Goal: Task Accomplishment & Management: Manage account settings

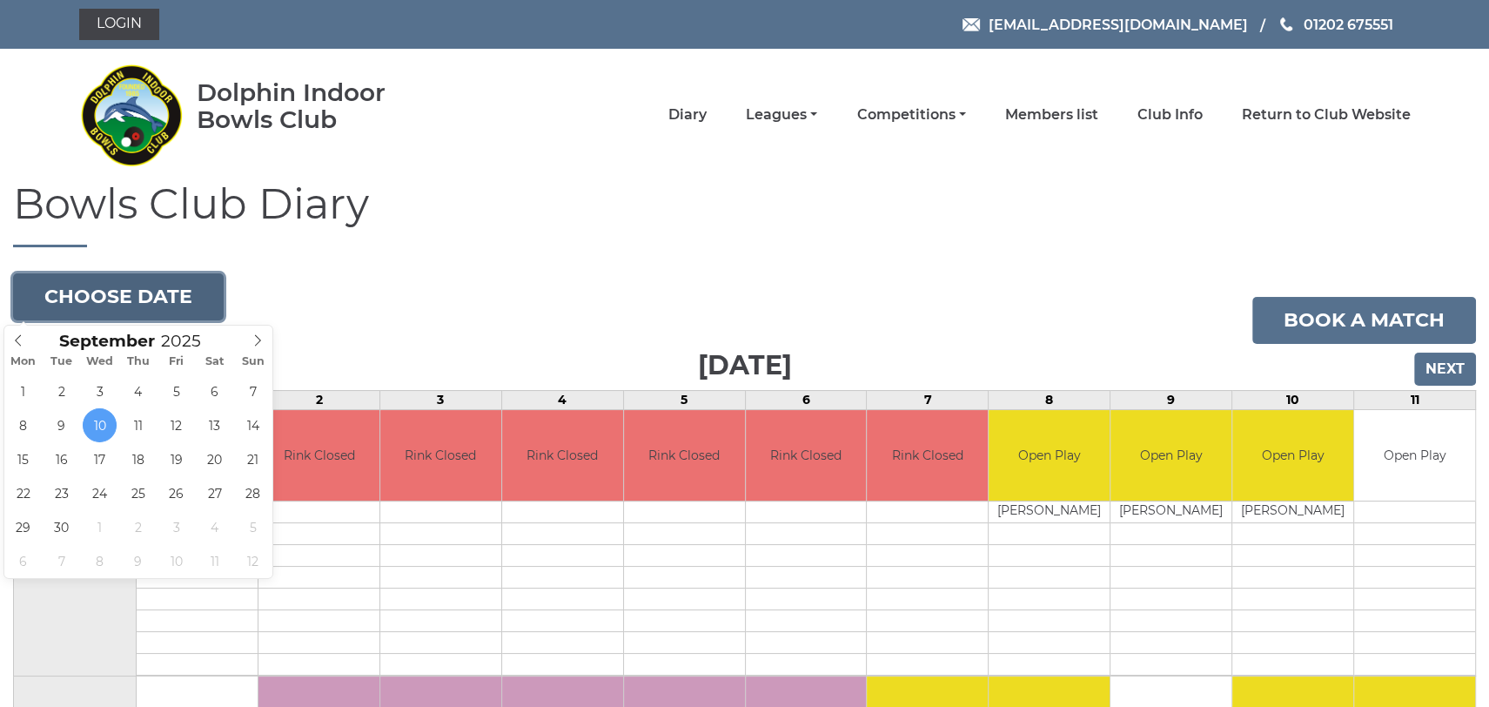
click at [168, 293] on button "Choose date" at bounding box center [118, 296] width 211 height 47
type input "[DATE]"
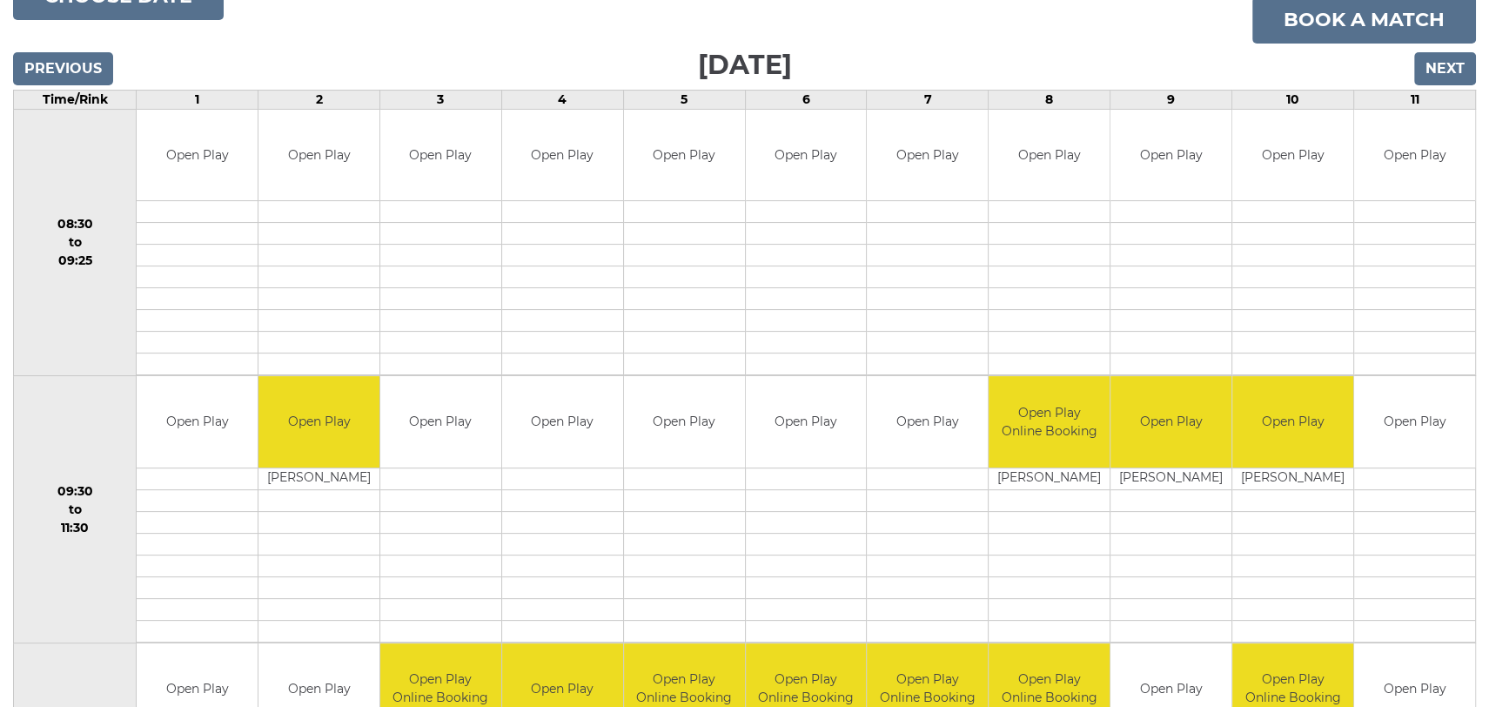
scroll to position [203, 0]
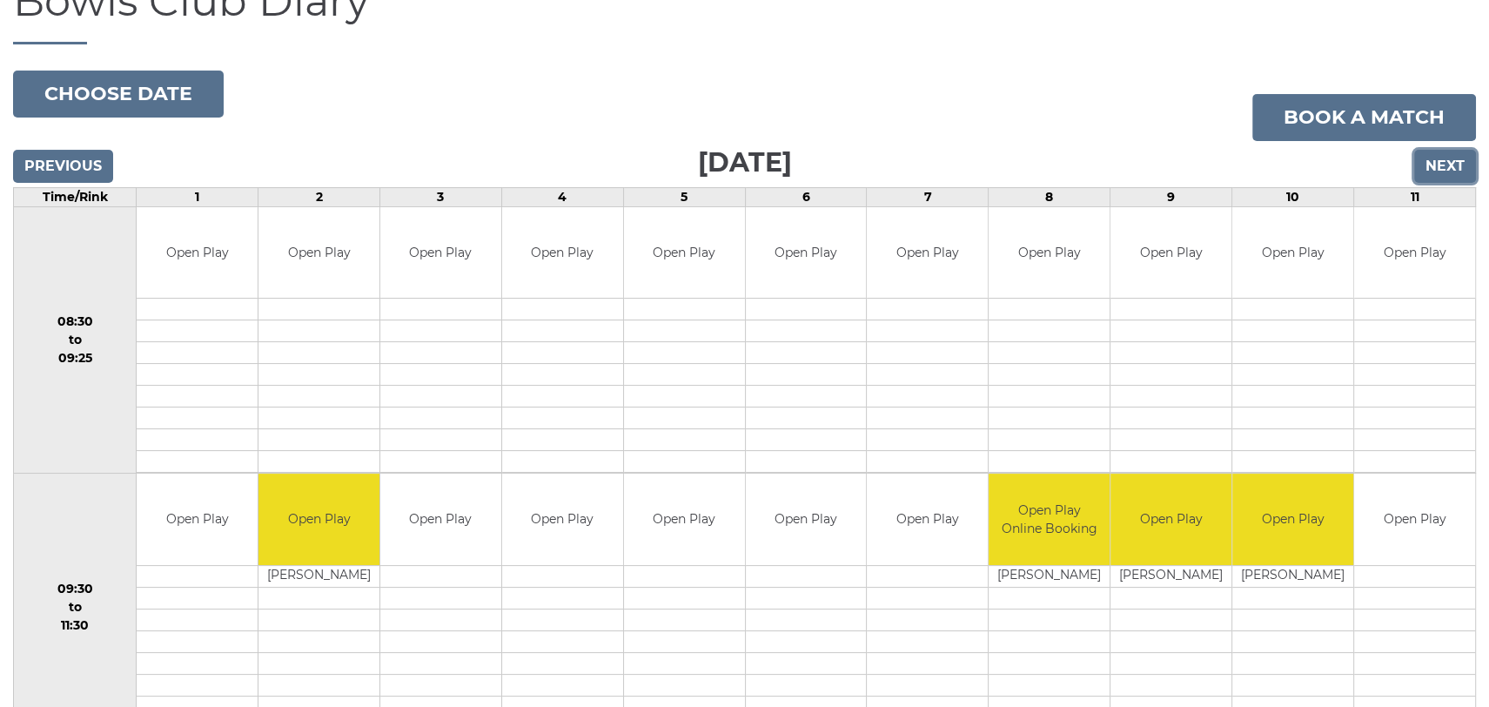
click at [1439, 162] on input "Next" at bounding box center [1445, 166] width 62 height 33
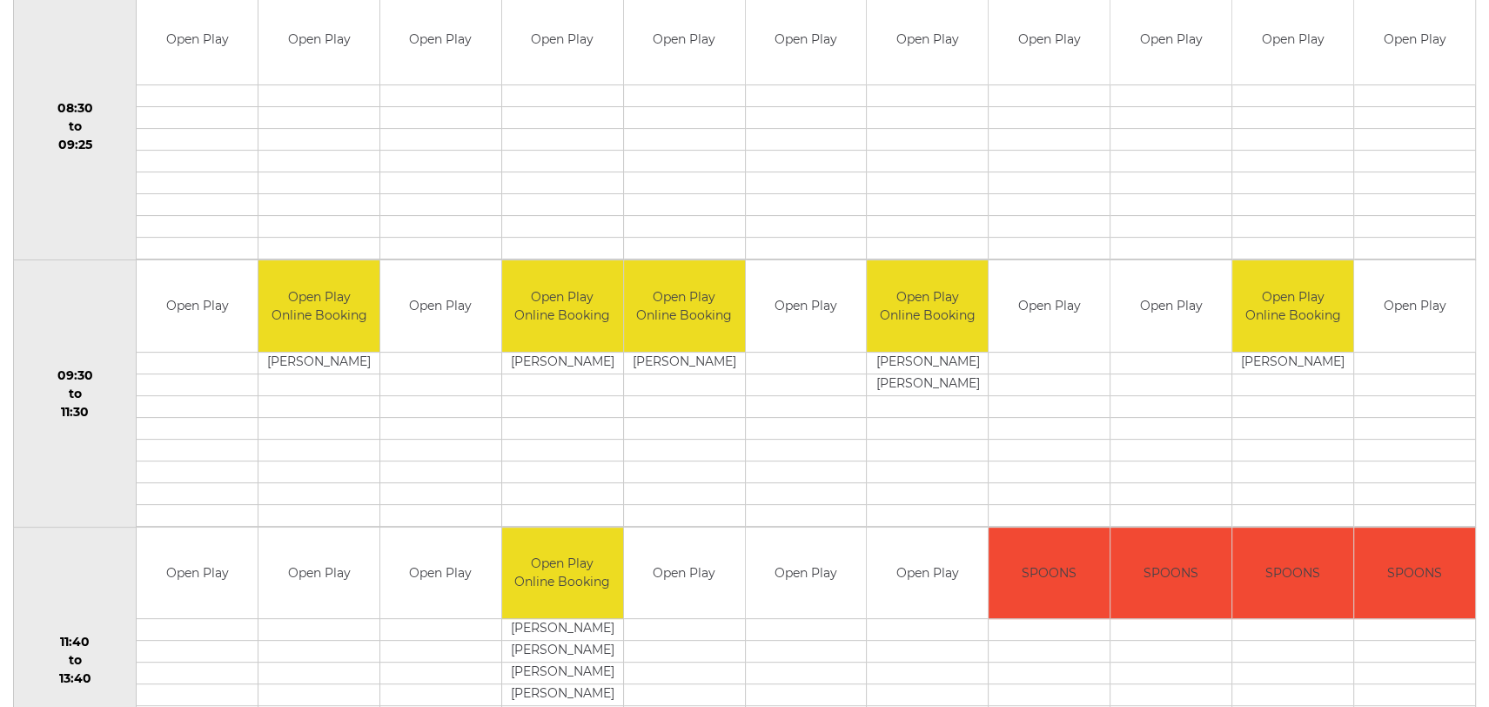
scroll to position [203, 0]
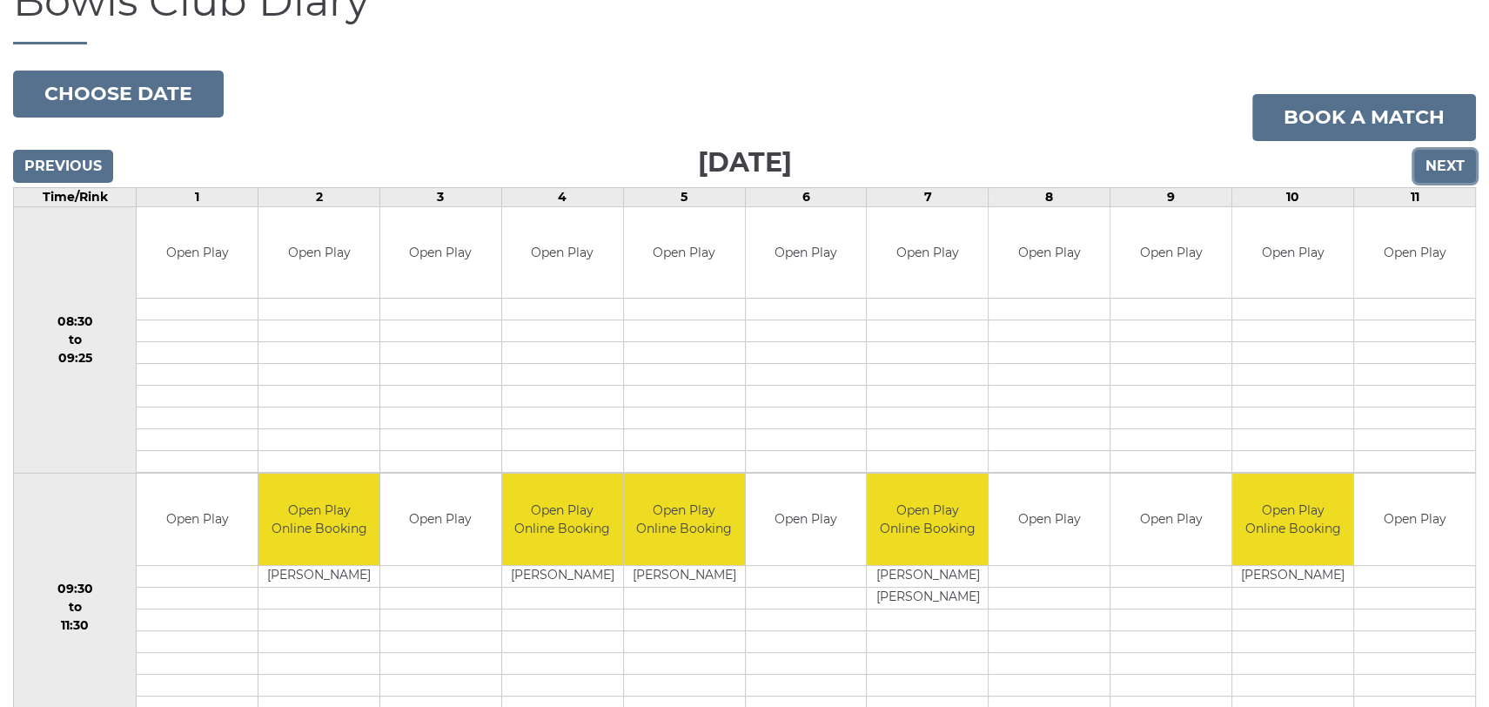
click at [1447, 162] on input "Next" at bounding box center [1445, 166] width 62 height 33
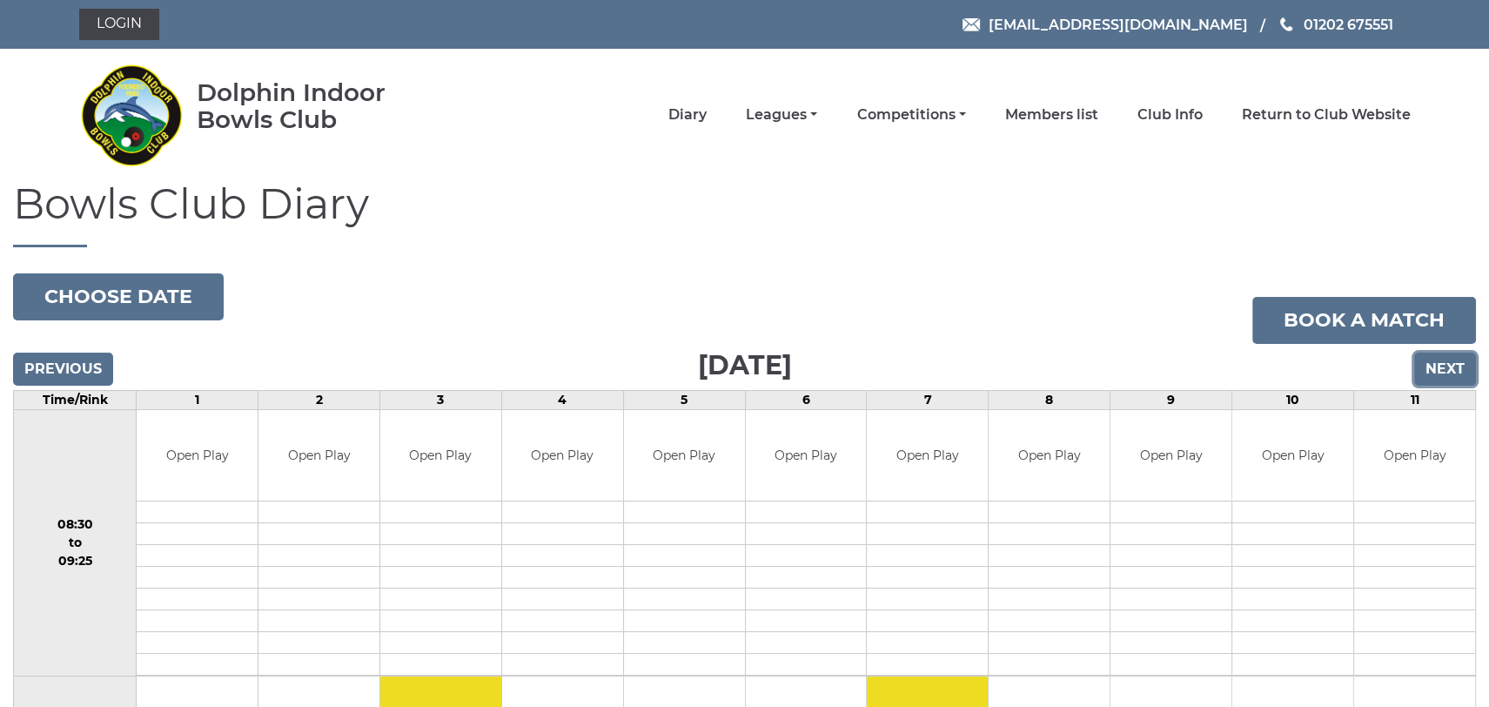
click at [1438, 359] on input "Next" at bounding box center [1445, 368] width 62 height 33
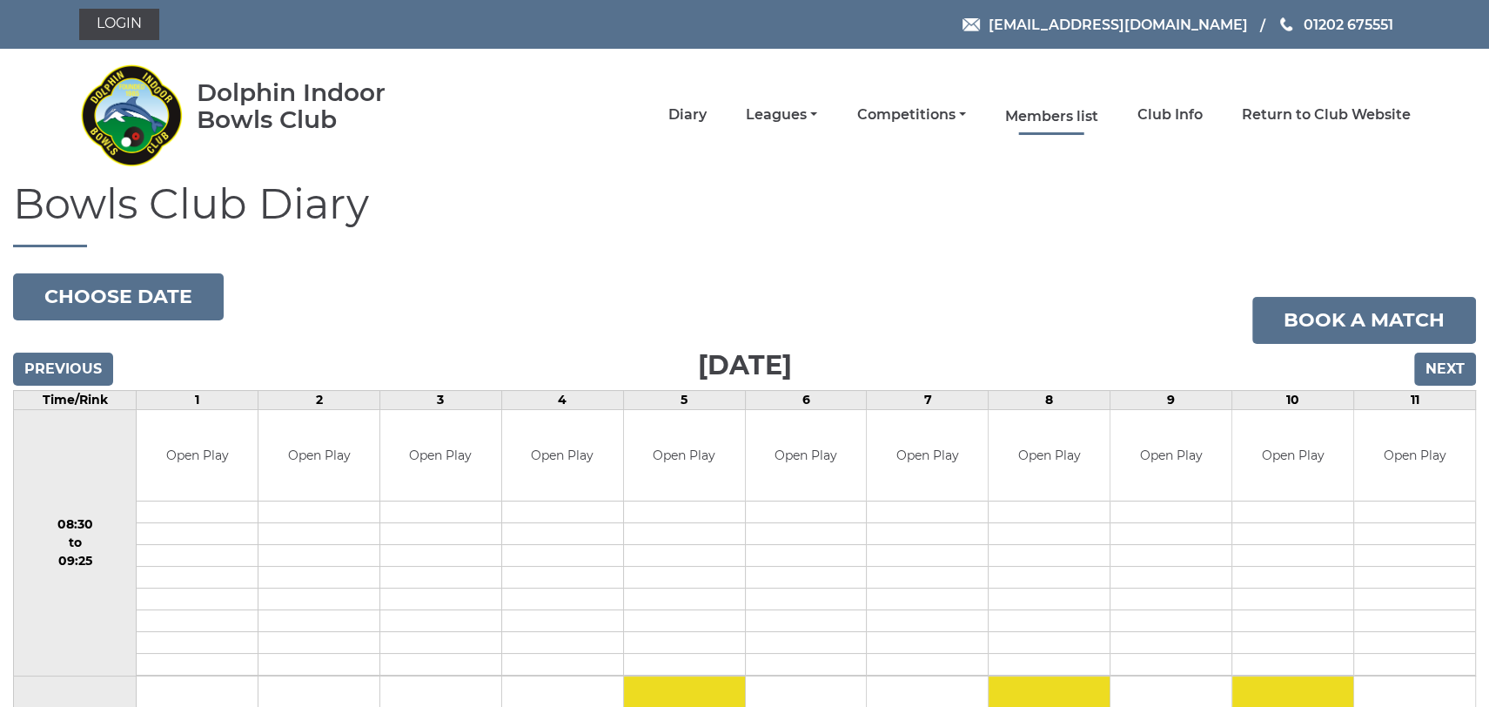
click at [1068, 116] on link "Members list" at bounding box center [1051, 116] width 93 height 19
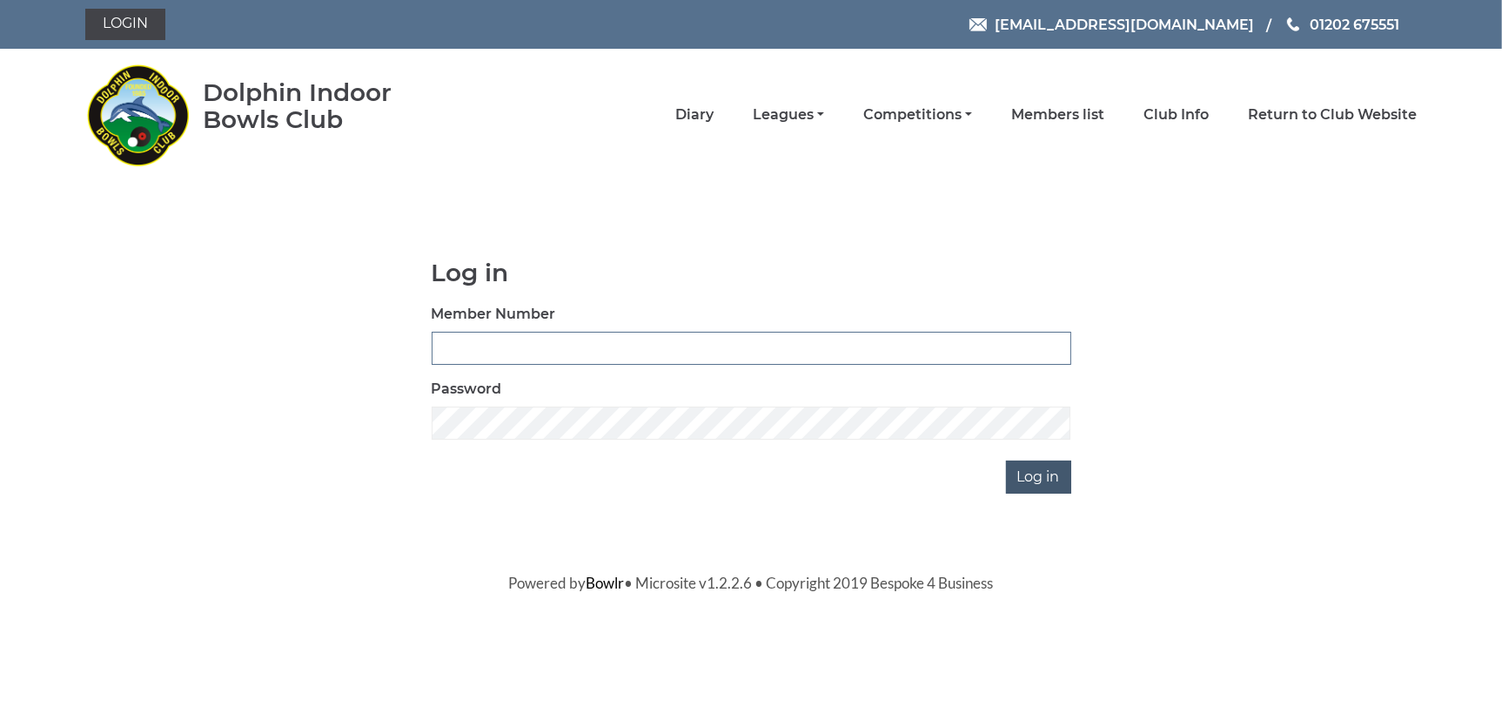
type input "0824"
click at [1035, 479] on input "Log in" at bounding box center [1038, 476] width 65 height 33
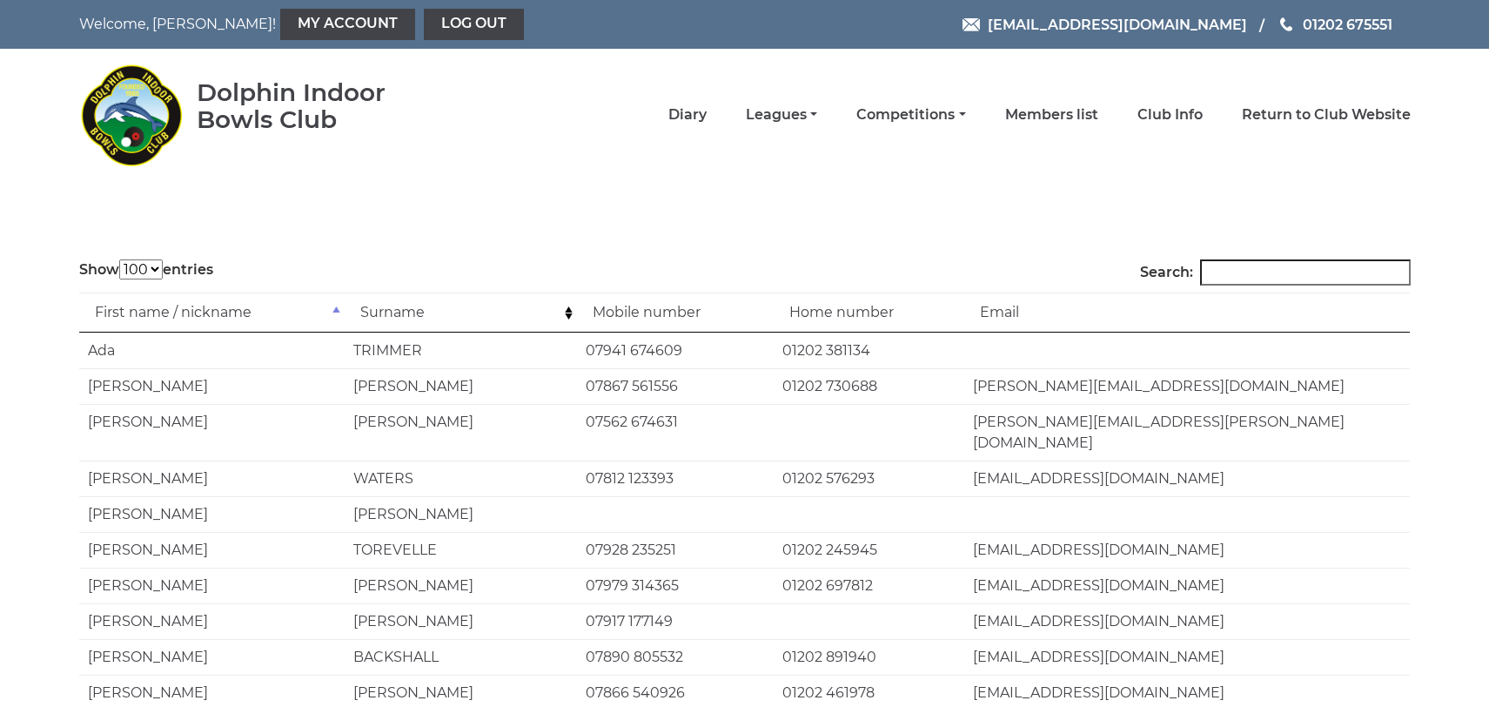
select select "100"
click at [690, 111] on link "Diary" at bounding box center [687, 116] width 38 height 19
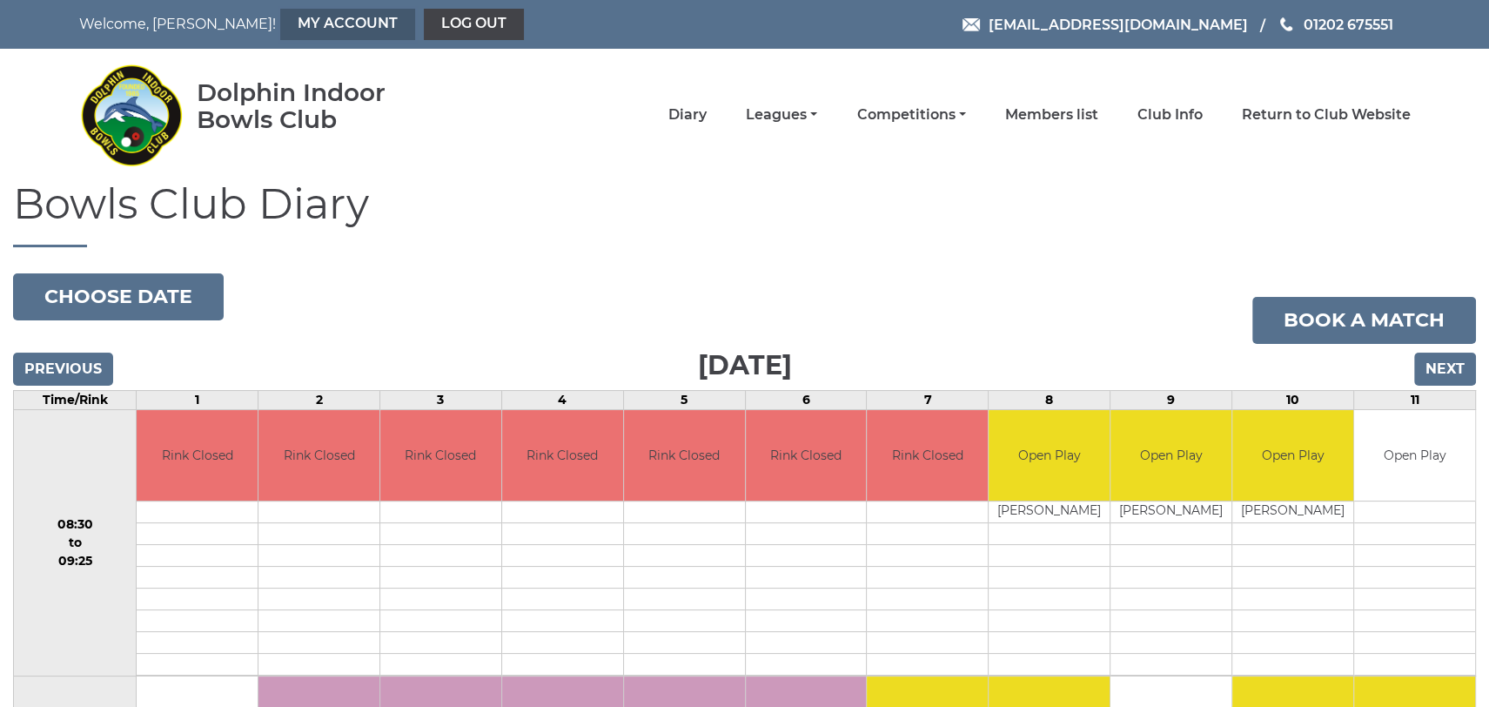
click at [280, 16] on link "My Account" at bounding box center [347, 24] width 135 height 31
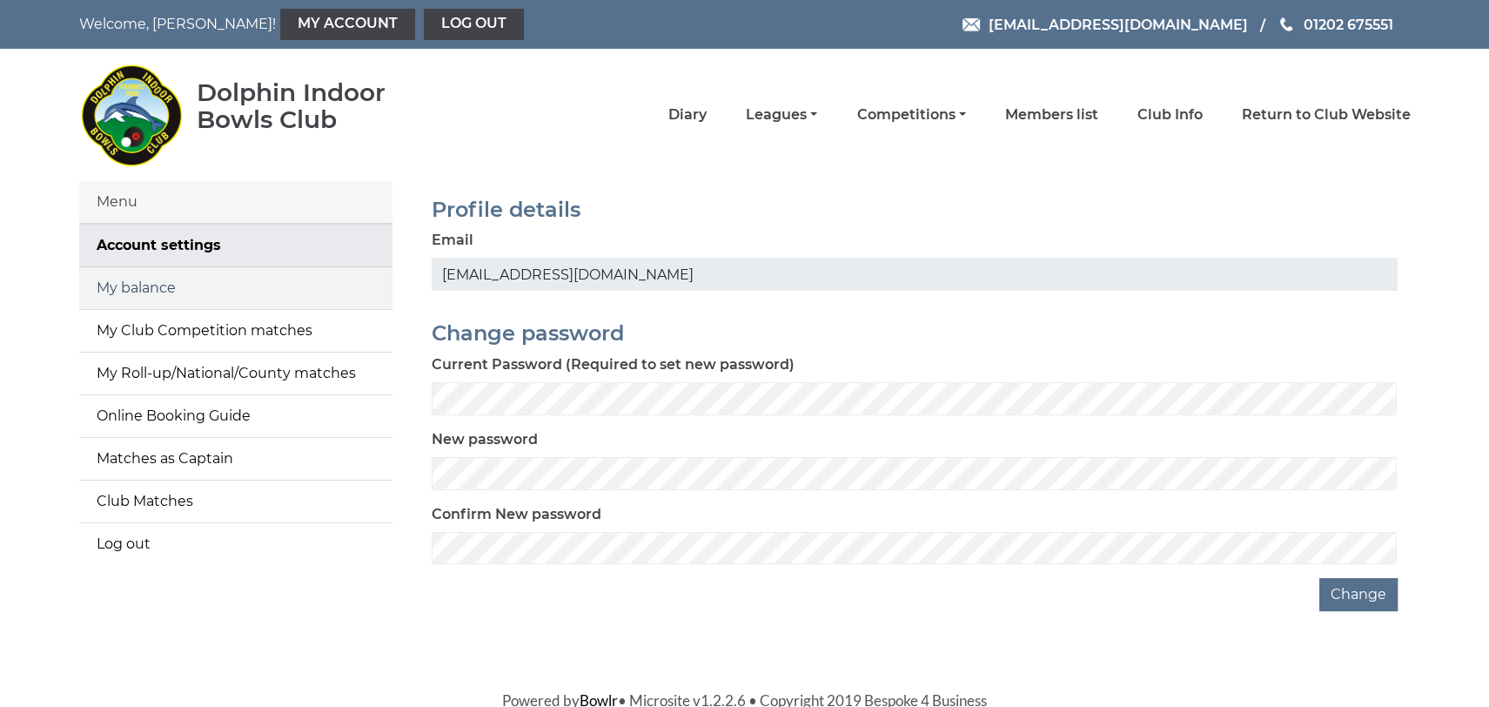
click at [153, 287] on link "My balance" at bounding box center [235, 288] width 313 height 42
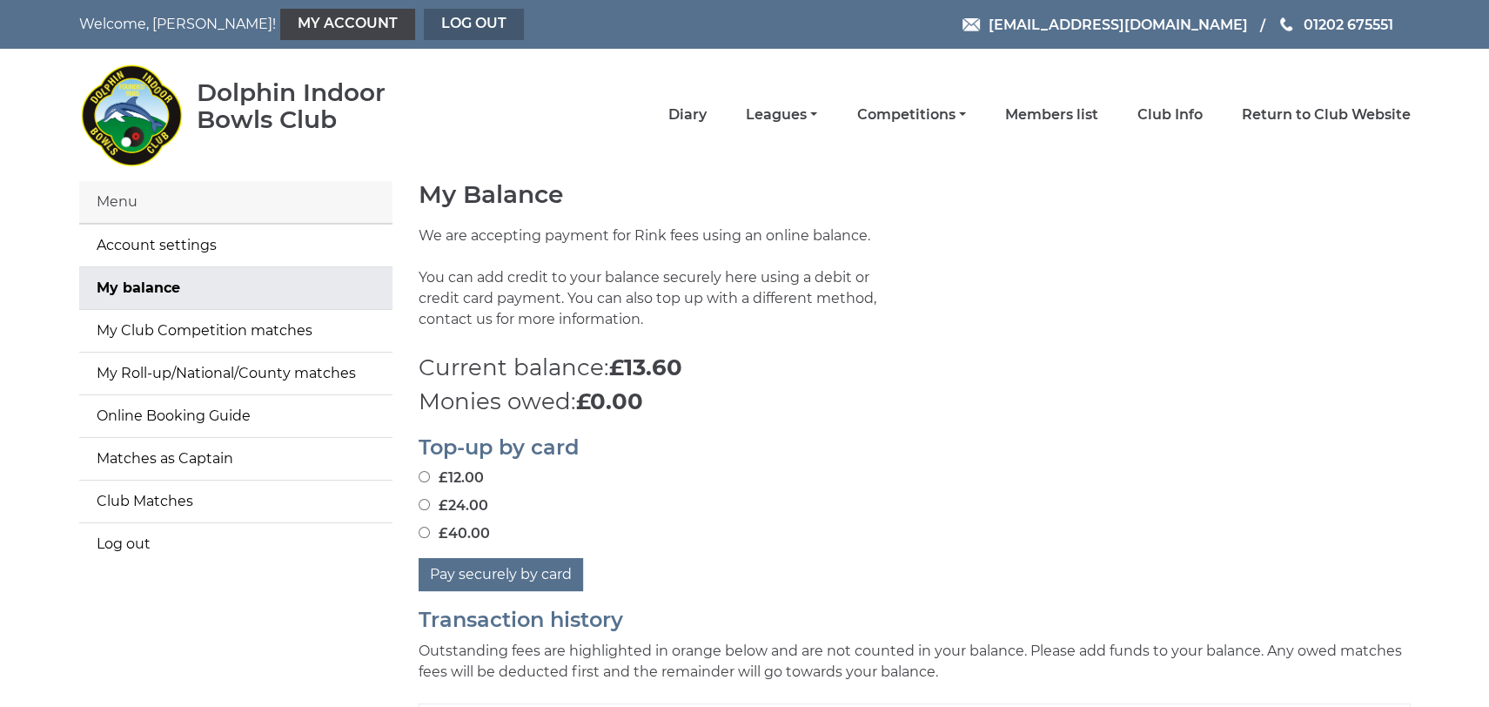
click at [424, 17] on link "Log out" at bounding box center [474, 24] width 100 height 31
